Goal: Transaction & Acquisition: Purchase product/service

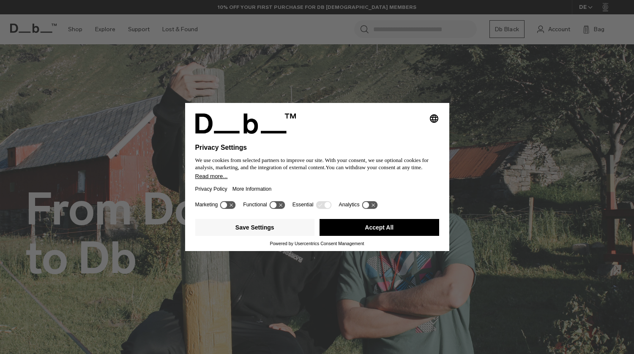
click at [282, 229] on button "Save Settings" at bounding box center [255, 227] width 120 height 17
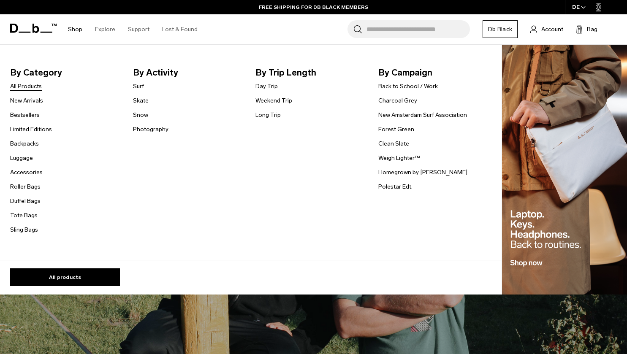
click at [31, 86] on link "All Products" at bounding box center [26, 86] width 32 height 9
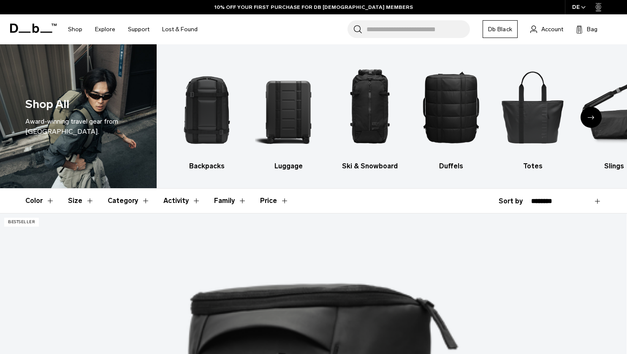
drag, startPoint x: 0, startPoint y: 0, endPoint x: 590, endPoint y: 201, distance: 623.5
click at [590, 201] on select "**********" at bounding box center [566, 202] width 71 height 8
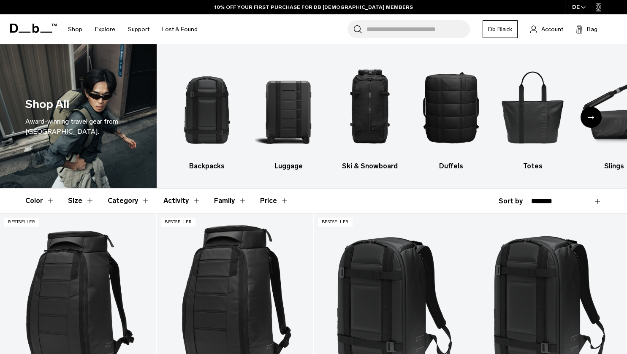
select select "**********"
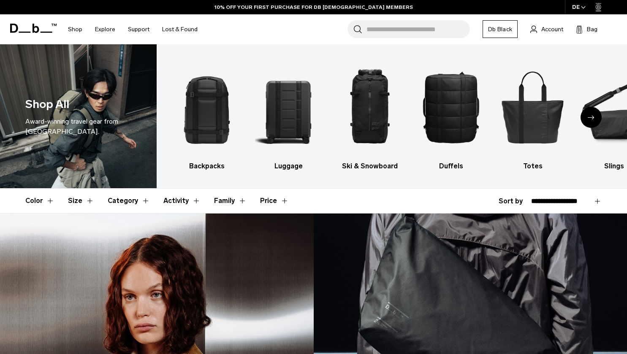
click at [531, 198] on select "**********" at bounding box center [566, 202] width 71 height 8
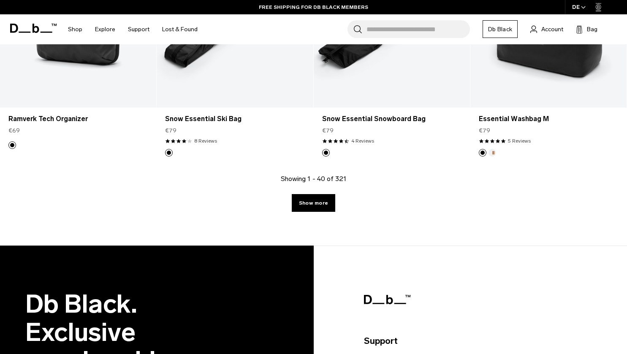
scroll to position [2439, 0]
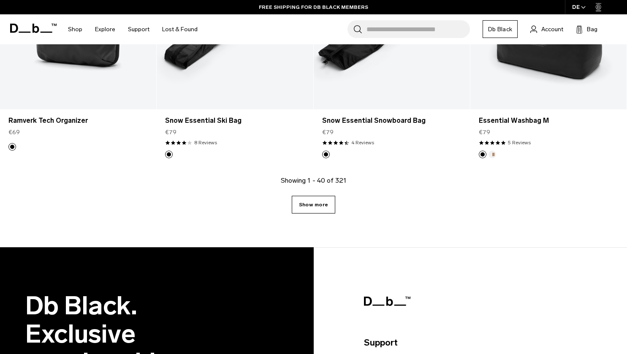
click at [328, 202] on link "Show more" at bounding box center [314, 205] width 44 height 18
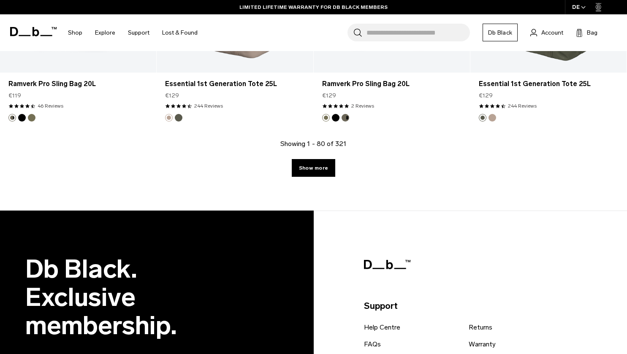
scroll to position [4884, 0]
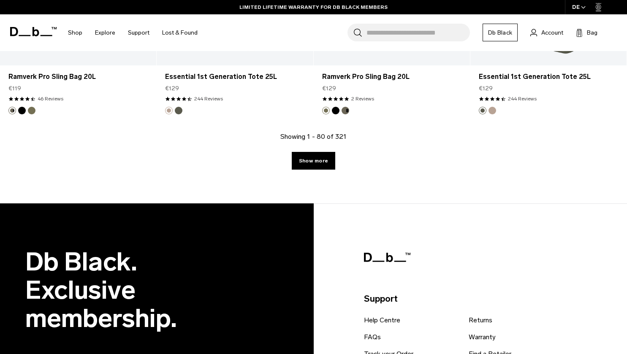
click at [319, 170] on div "Showing 1 - 80 of 321 Show more" at bounding box center [313, 168] width 627 height 72
click at [317, 164] on link "Show more" at bounding box center [314, 161] width 44 height 18
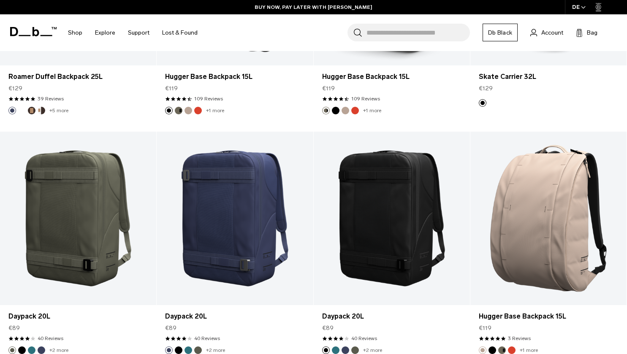
scroll to position [5884, 0]
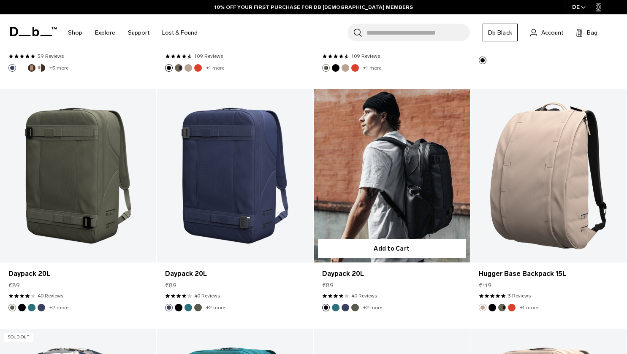
click at [421, 170] on link "Daypack 20L" at bounding box center [392, 176] width 156 height 174
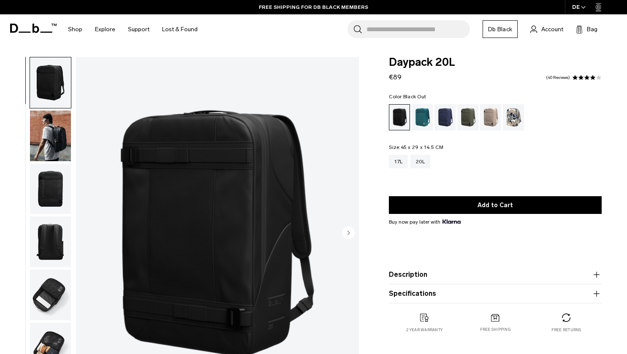
click at [49, 139] on img "button" at bounding box center [50, 136] width 41 height 51
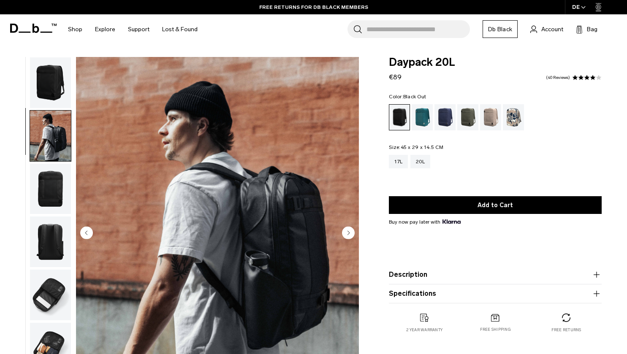
scroll to position [0, 0]
click at [44, 87] on img "button" at bounding box center [50, 82] width 41 height 51
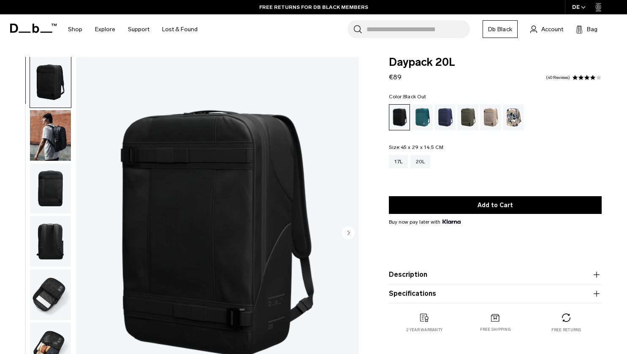
scroll to position [0, 0]
click at [56, 147] on img "button" at bounding box center [50, 136] width 41 height 51
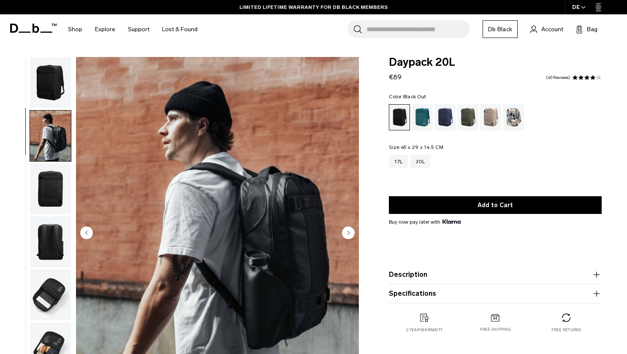
scroll to position [16, 0]
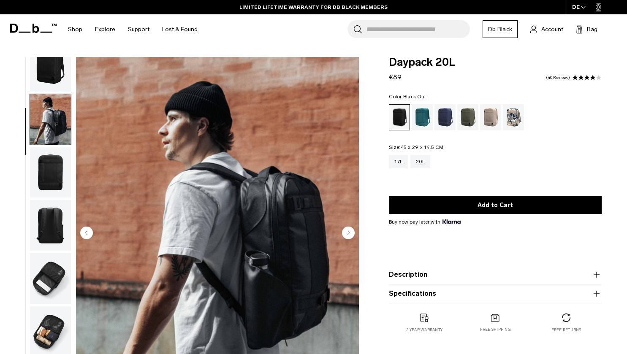
click at [57, 173] on img "button" at bounding box center [50, 172] width 41 height 51
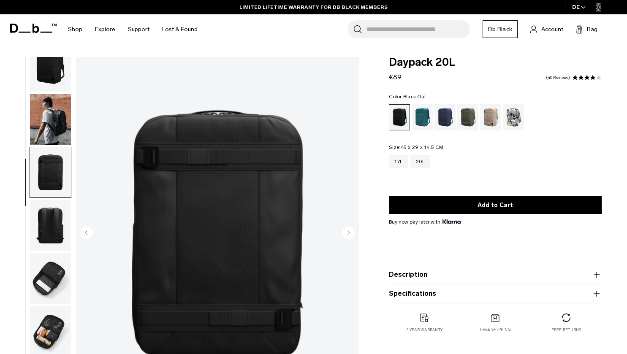
click at [57, 228] on img "button" at bounding box center [50, 225] width 41 height 51
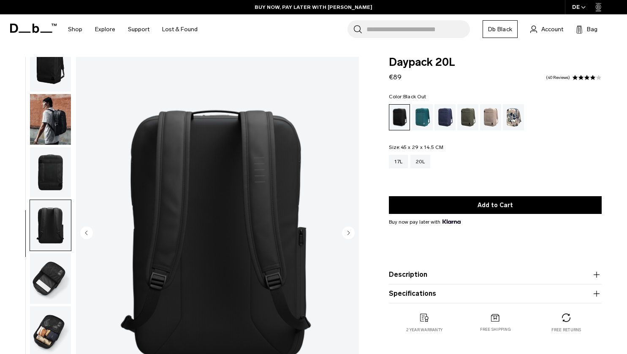
click at [49, 275] on img "button" at bounding box center [50, 278] width 41 height 51
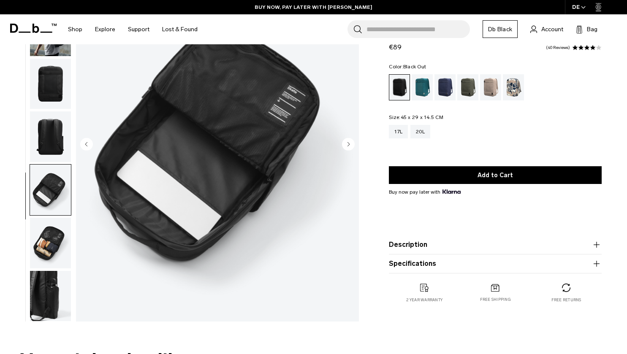
scroll to position [102, 0]
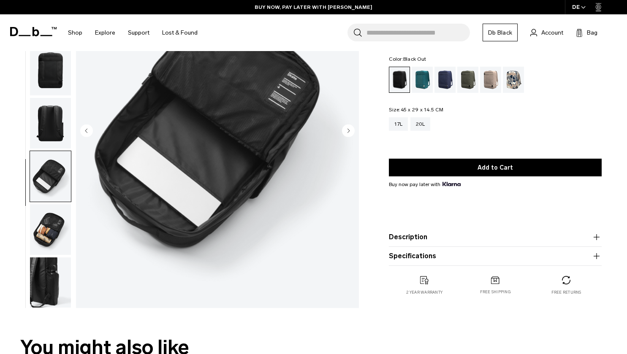
click at [49, 226] on img "button" at bounding box center [50, 229] width 41 height 51
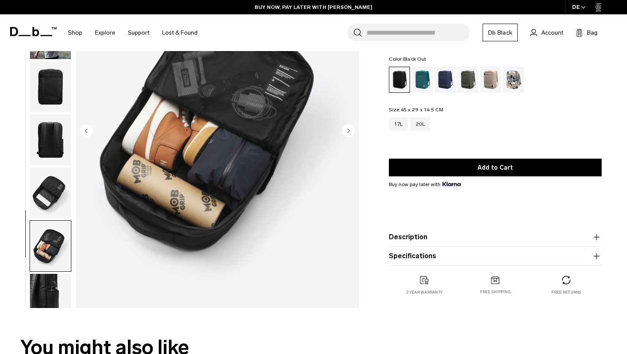
scroll to position [16, 0]
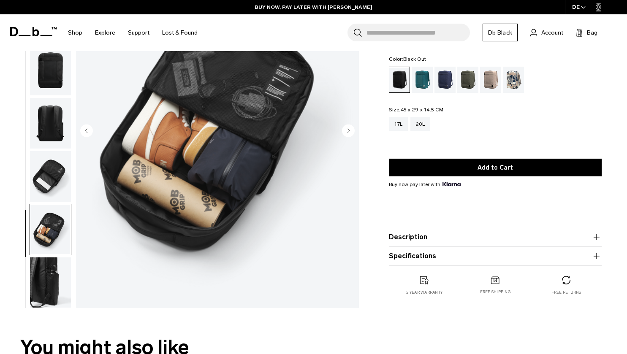
click at [50, 273] on img "button" at bounding box center [50, 283] width 41 height 51
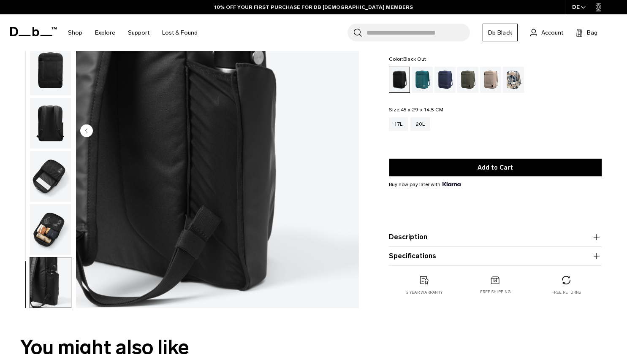
scroll to position [0, 0]
